Goal: Transaction & Acquisition: Purchase product/service

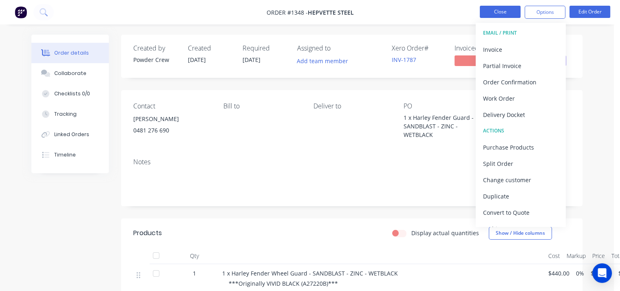
click at [496, 11] on button "Close" at bounding box center [500, 12] width 41 height 12
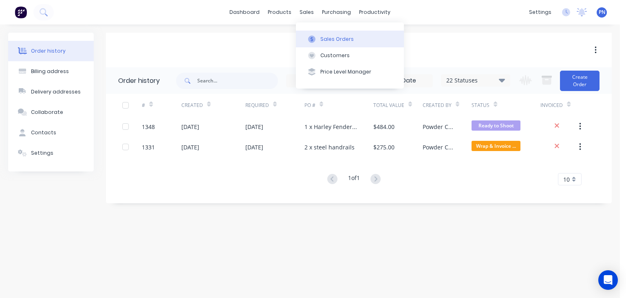
click at [324, 36] on div "Sales Orders" at bounding box center [336, 38] width 33 height 7
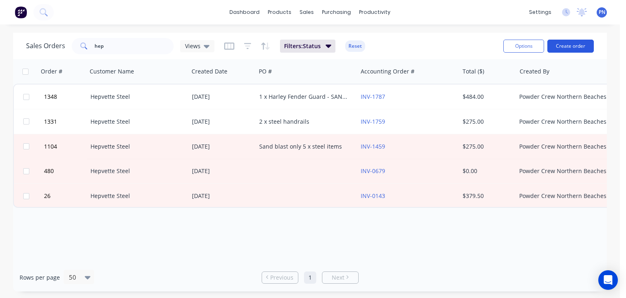
click at [558, 46] on button "Create order" at bounding box center [571, 46] width 46 height 13
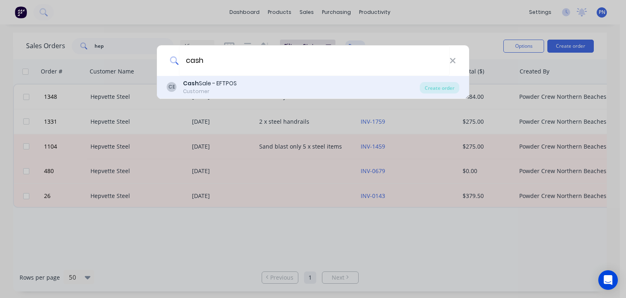
type input "cash"
click at [202, 86] on div "Cash Sale - EFTPOS" at bounding box center [210, 83] width 54 height 9
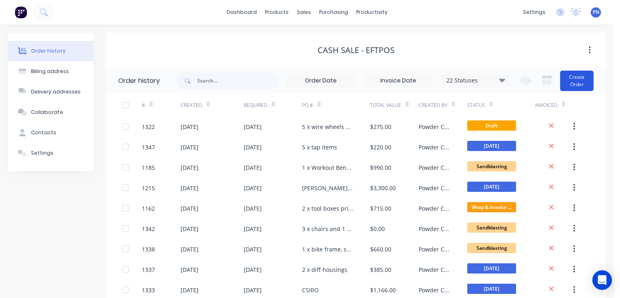
click at [580, 84] on button "Create Order" at bounding box center [576, 81] width 33 height 20
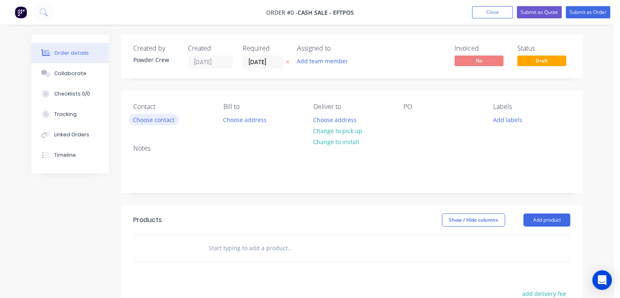
click at [164, 118] on button "Choose contact" at bounding box center [154, 119] width 50 height 11
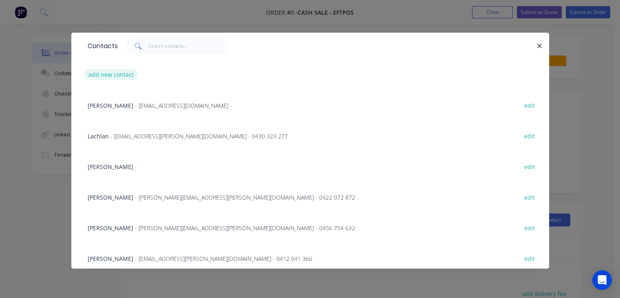
click at [124, 72] on button "add new contact" at bounding box center [111, 74] width 54 height 11
select select "AU"
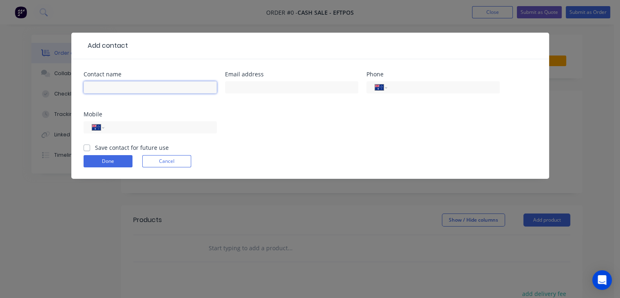
click at [143, 87] on input "text" at bounding box center [150, 87] width 133 height 12
type input "[PERSON_NAME]"
click at [215, 132] on div "International [GEOGRAPHIC_DATA] [GEOGRAPHIC_DATA] [GEOGRAPHIC_DATA] [GEOGRAPHIC…" at bounding box center [150, 127] width 133 height 12
drag, startPoint x: 178, startPoint y: 130, endPoint x: 182, endPoint y: 130, distance: 4.5
click at [178, 130] on input "tel" at bounding box center [159, 127] width 98 height 9
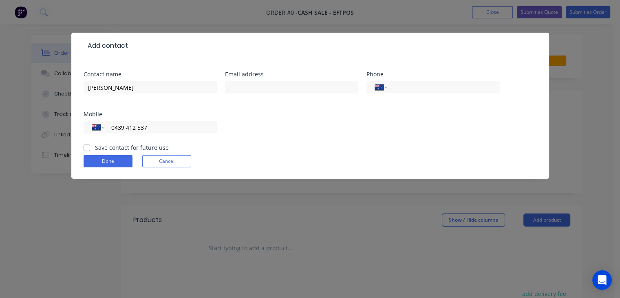
type input "0439 412 537"
click at [264, 124] on div "Contact name [PERSON_NAME] address Phone International [GEOGRAPHIC_DATA] [GEOGR…" at bounding box center [310, 107] width 453 height 72
click at [117, 160] on button "Done" at bounding box center [108, 161] width 49 height 12
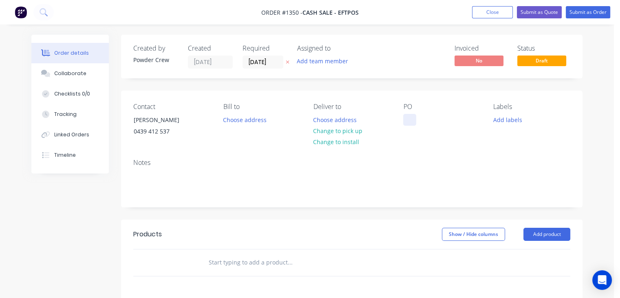
click at [415, 118] on div at bounding box center [409, 120] width 13 height 12
drag, startPoint x: 451, startPoint y: 118, endPoint x: 408, endPoint y: 119, distance: 43.2
click at [408, 119] on div "1 x baking tray" at bounding box center [429, 120] width 53 height 12
copy div "1 x baking tray"
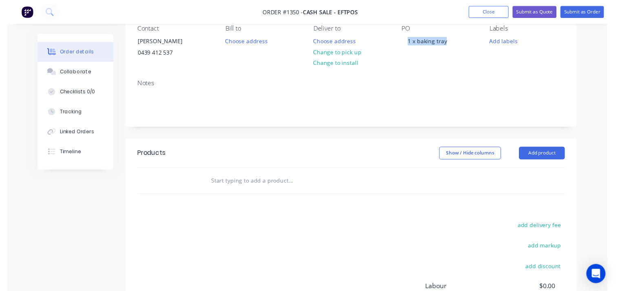
scroll to position [163, 0]
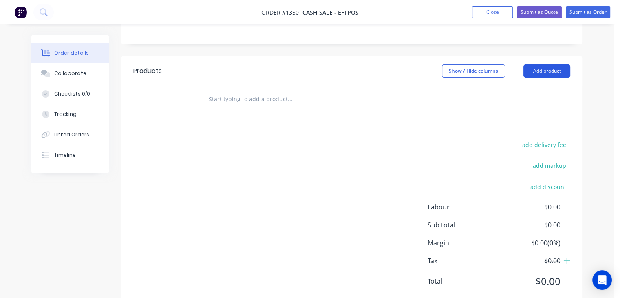
click at [548, 66] on button "Add product" at bounding box center [547, 70] width 47 height 13
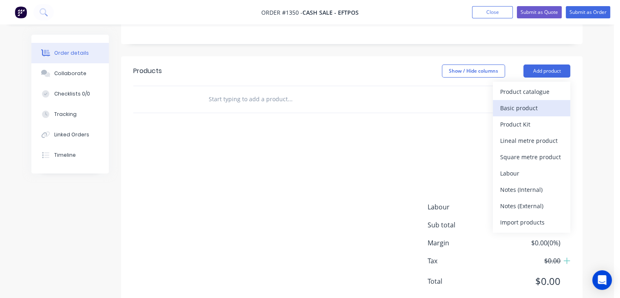
click at [540, 107] on div "Basic product" at bounding box center [531, 108] width 63 height 12
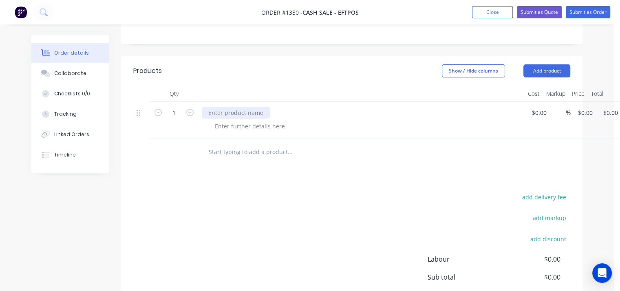
paste div
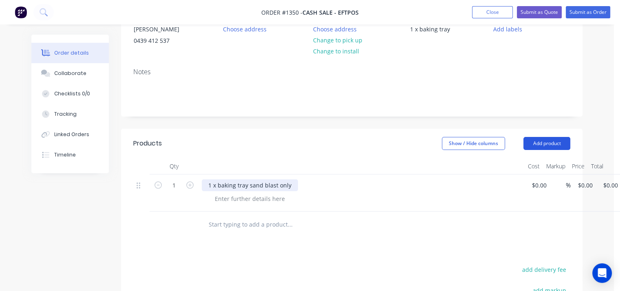
scroll to position [82, 0]
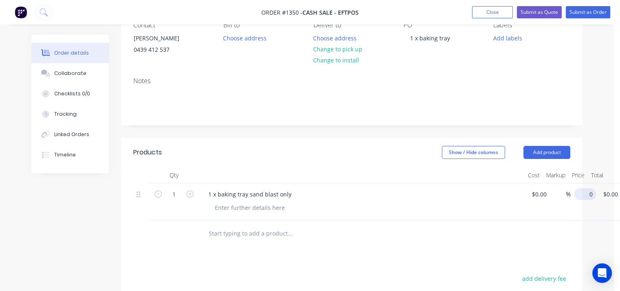
click at [583, 193] on input "0" at bounding box center [586, 194] width 19 height 12
type input "$50.00"
click at [464, 190] on div "1 x baking tray sand blast only" at bounding box center [362, 194] width 320 height 12
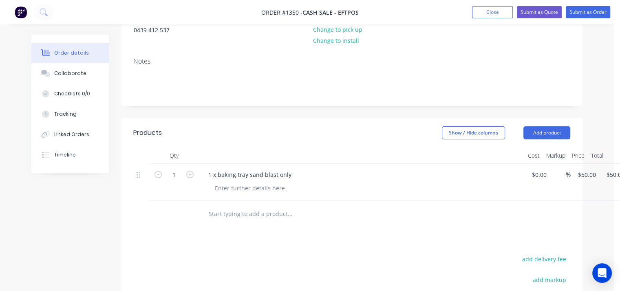
scroll to position [0, 0]
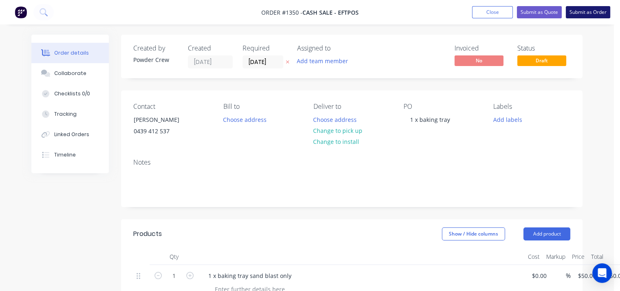
click at [587, 10] on button "Submit as Order" at bounding box center [588, 12] width 44 height 12
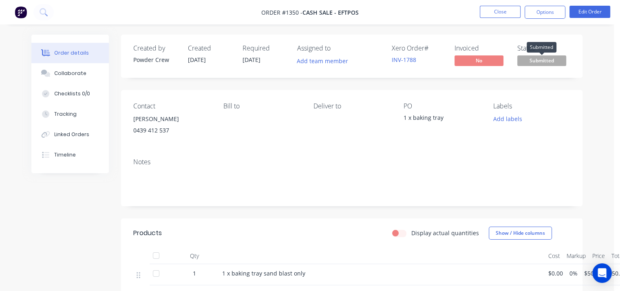
click at [545, 61] on span "Submitted" at bounding box center [541, 60] width 49 height 10
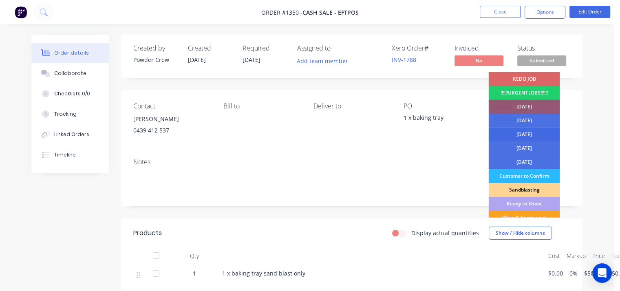
click at [538, 134] on div "[DATE]" at bounding box center [523, 135] width 71 height 14
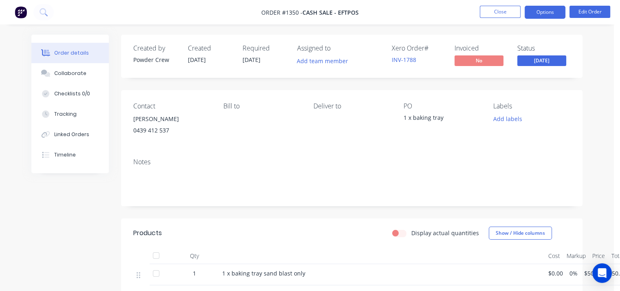
click at [539, 15] on button "Options" at bounding box center [545, 12] width 41 height 13
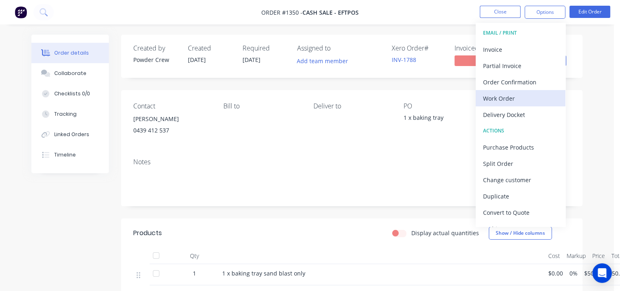
click at [529, 99] on div "Work Order" at bounding box center [520, 99] width 75 height 12
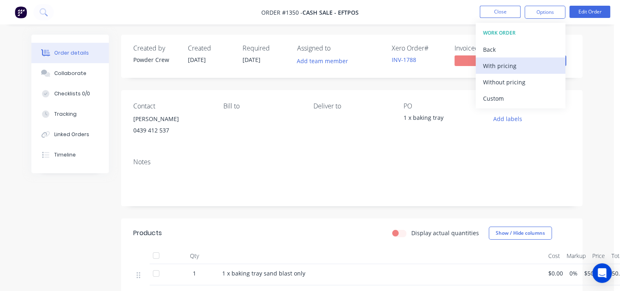
click at [516, 70] on div "With pricing" at bounding box center [520, 66] width 75 height 12
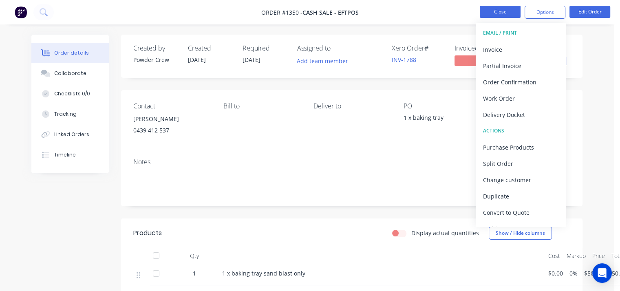
click at [498, 10] on button "Close" at bounding box center [500, 12] width 41 height 12
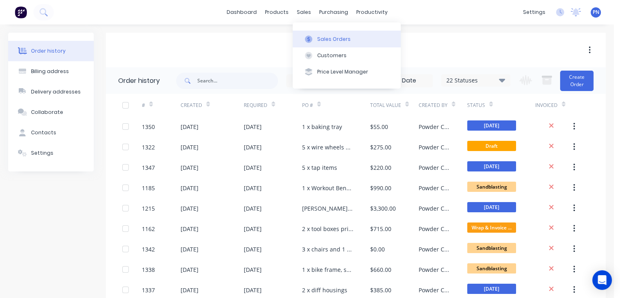
click at [323, 35] on button "Sales Orders" at bounding box center [347, 39] width 108 height 16
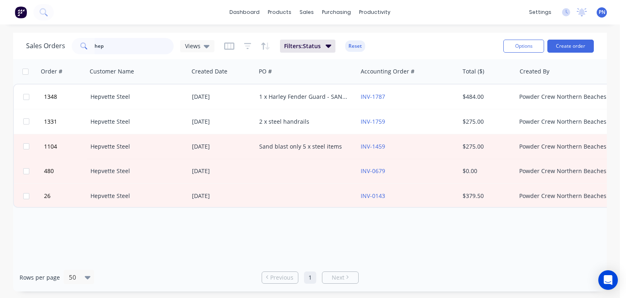
click at [154, 44] on input "hep" at bounding box center [135, 46] width 80 height 16
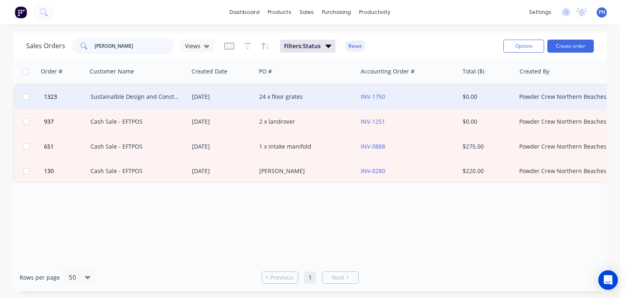
type input "[PERSON_NAME]"
click at [316, 98] on div "24 x floor grates" at bounding box center [304, 97] width 91 height 8
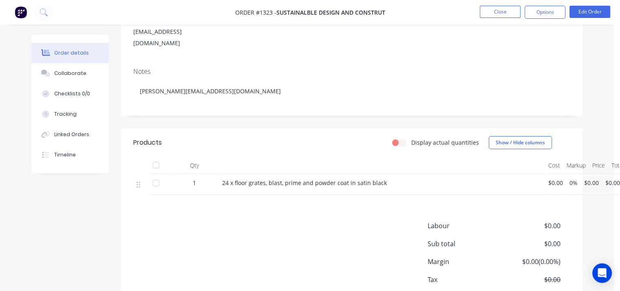
scroll to position [122, 0]
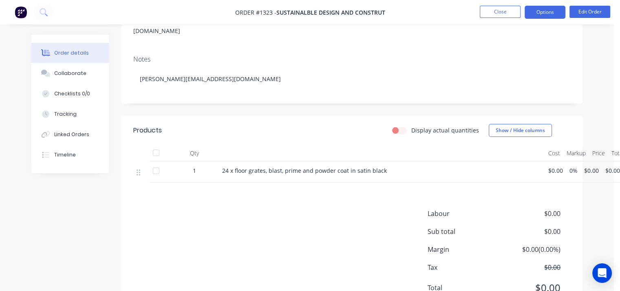
click at [546, 12] on button "Options" at bounding box center [545, 12] width 41 height 13
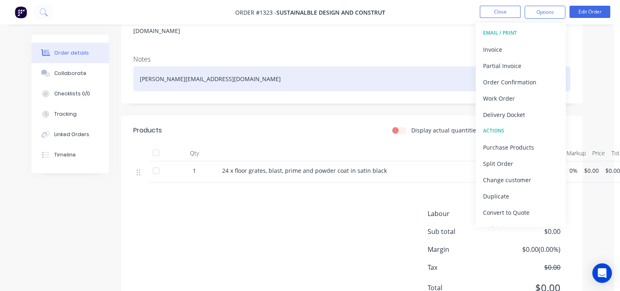
click at [411, 77] on div "[PERSON_NAME][EMAIL_ADDRESS][DOMAIN_NAME]" at bounding box center [351, 78] width 437 height 25
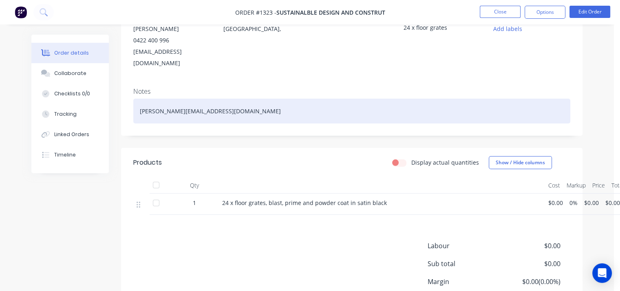
scroll to position [66, 0]
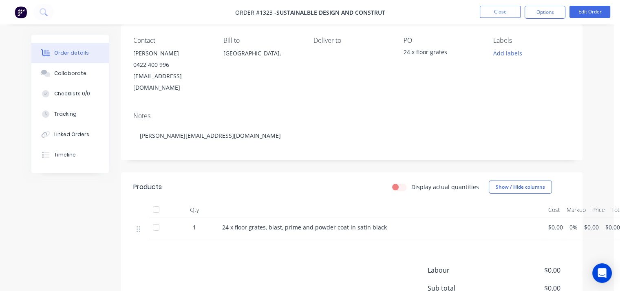
click at [594, 50] on div "Order details Collaborate Checklists 0/0 Tracking Linked Orders Timeline Order …" at bounding box center [307, 159] width 614 height 450
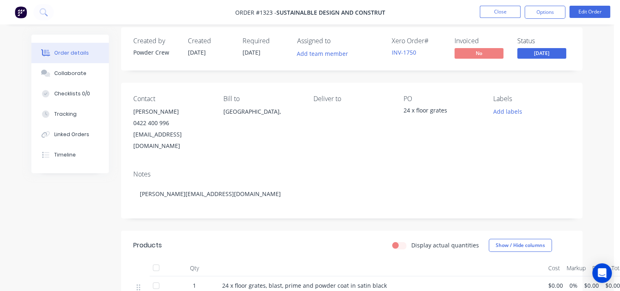
scroll to position [0, 0]
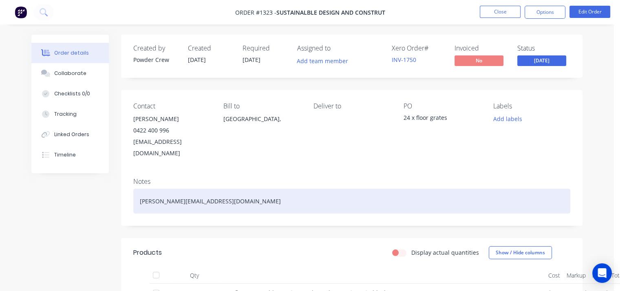
click at [238, 190] on div "[PERSON_NAME][EMAIL_ADDRESS][DOMAIN_NAME]" at bounding box center [351, 201] width 437 height 25
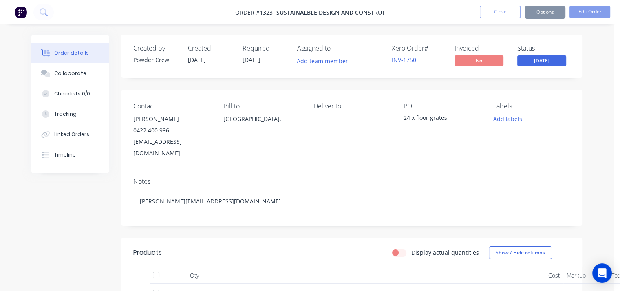
click at [265, 211] on div "Notes [PERSON_NAME][EMAIL_ADDRESS][DOMAIN_NAME]" at bounding box center [352, 198] width 462 height 55
click at [539, 61] on span "[DATE]" at bounding box center [541, 60] width 49 height 10
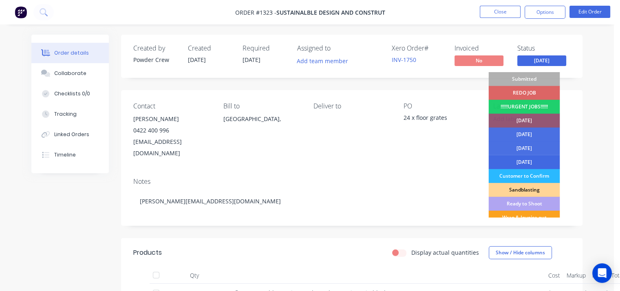
click at [542, 157] on div "[DATE]" at bounding box center [523, 162] width 71 height 14
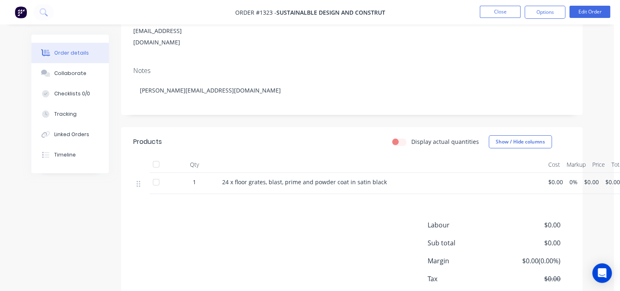
scroll to position [122, 0]
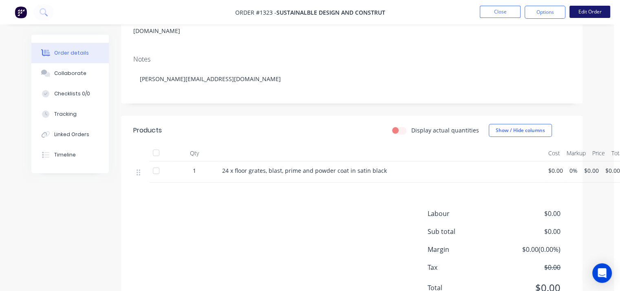
click at [603, 13] on button "Edit Order" at bounding box center [590, 12] width 41 height 12
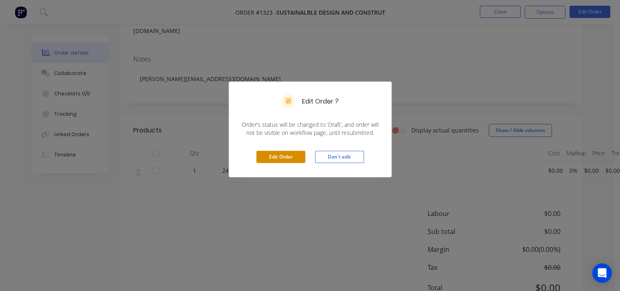
click at [277, 156] on button "Edit Order" at bounding box center [280, 157] width 49 height 12
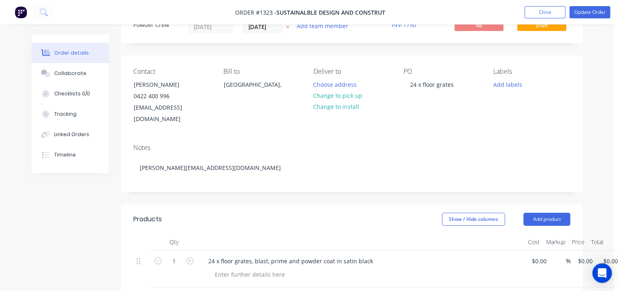
scroll to position [82, 0]
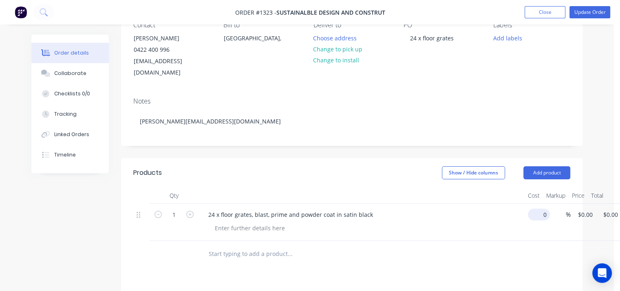
click at [538, 209] on input "0" at bounding box center [540, 215] width 19 height 12
type input "$600.00"
click at [509, 222] on div at bounding box center [364, 228] width 313 height 12
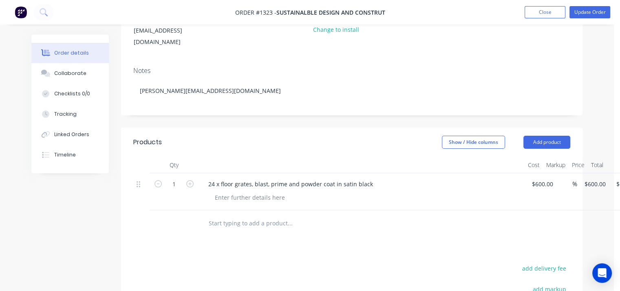
scroll to position [0, 0]
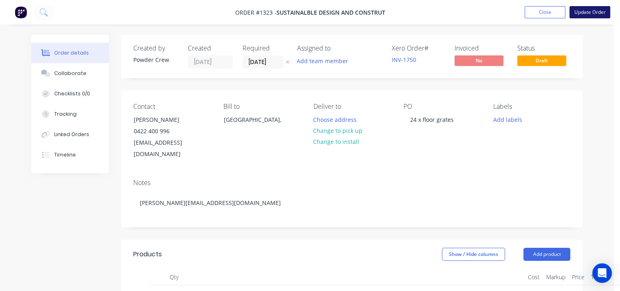
click at [595, 13] on button "Update Order" at bounding box center [590, 12] width 41 height 12
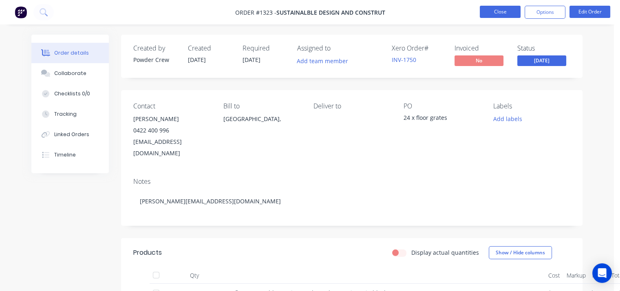
click at [494, 13] on button "Close" at bounding box center [500, 12] width 41 height 12
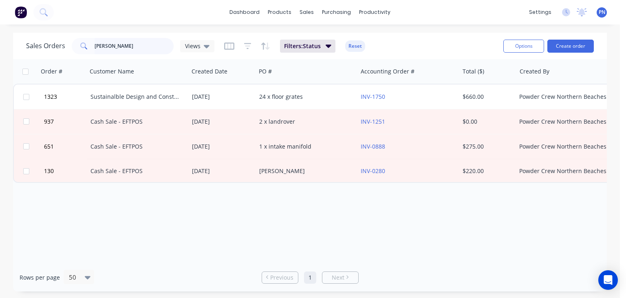
click at [114, 46] on input "[PERSON_NAME]" at bounding box center [135, 46] width 80 height 16
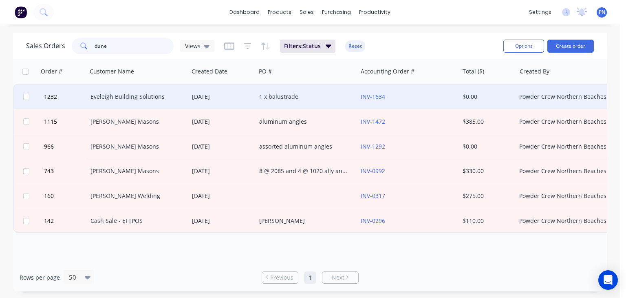
type input "dune"
click at [328, 93] on div "1 x balustrade" at bounding box center [304, 97] width 91 height 8
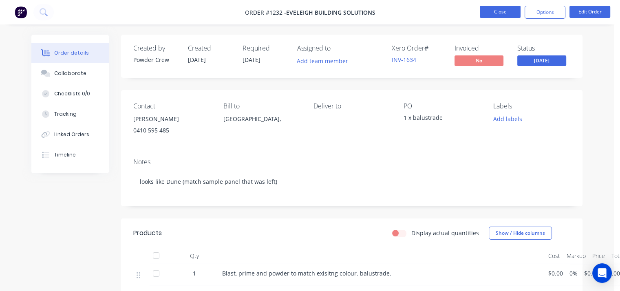
click at [508, 10] on button "Close" at bounding box center [500, 12] width 41 height 12
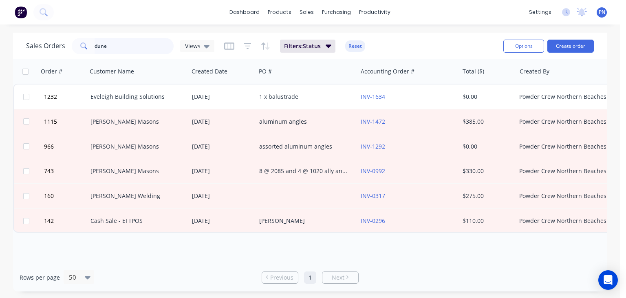
drag, startPoint x: 166, startPoint y: 41, endPoint x: 58, endPoint y: 53, distance: 108.3
click at [62, 52] on div "Sales Orders dune Views" at bounding box center [120, 46] width 188 height 16
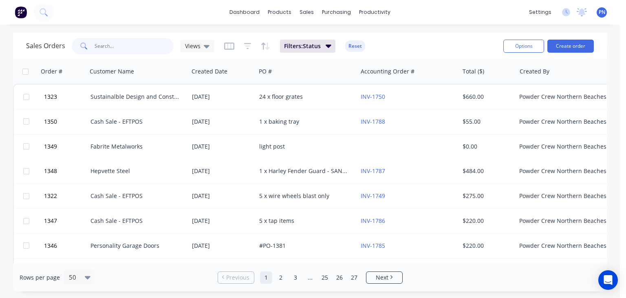
click at [125, 44] on input "text" at bounding box center [135, 46] width 80 height 16
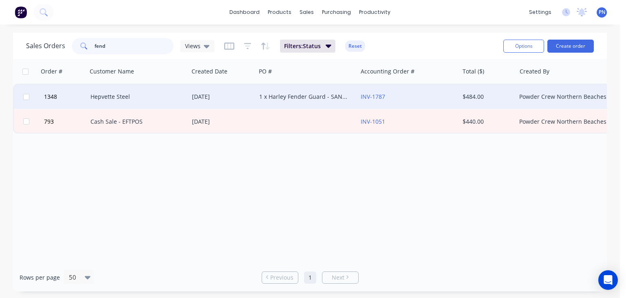
type input "fend"
click at [149, 98] on div "Hepvette Steel" at bounding box center [136, 97] width 91 height 8
